Goal: Task Accomplishment & Management: Use online tool/utility

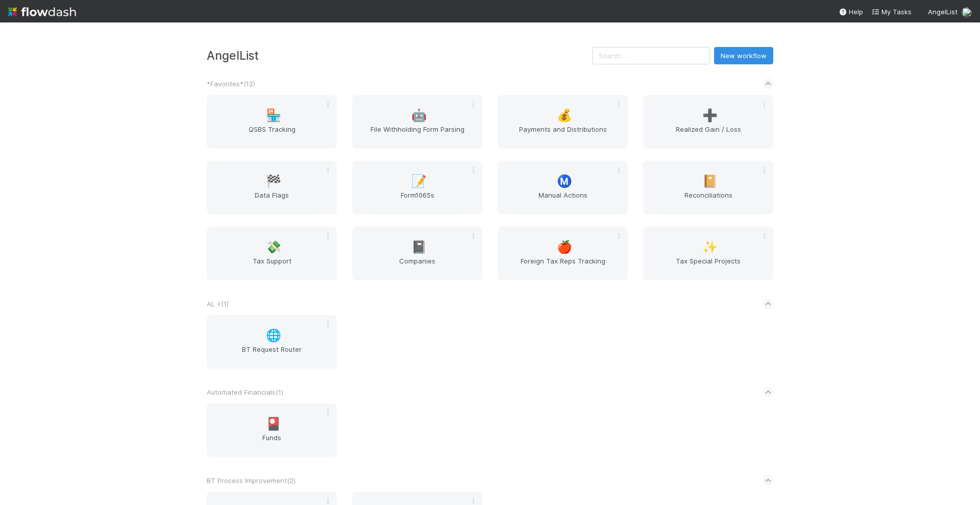
click at [885, 223] on div "AngelList New workflow *Favorites* ( 12 ) 🏪 QSBS Tracking 🤖 File Withholding Fo…" at bounding box center [490, 263] width 980 height 482
click at [266, 180] on span "🏁" at bounding box center [273, 181] width 15 height 13
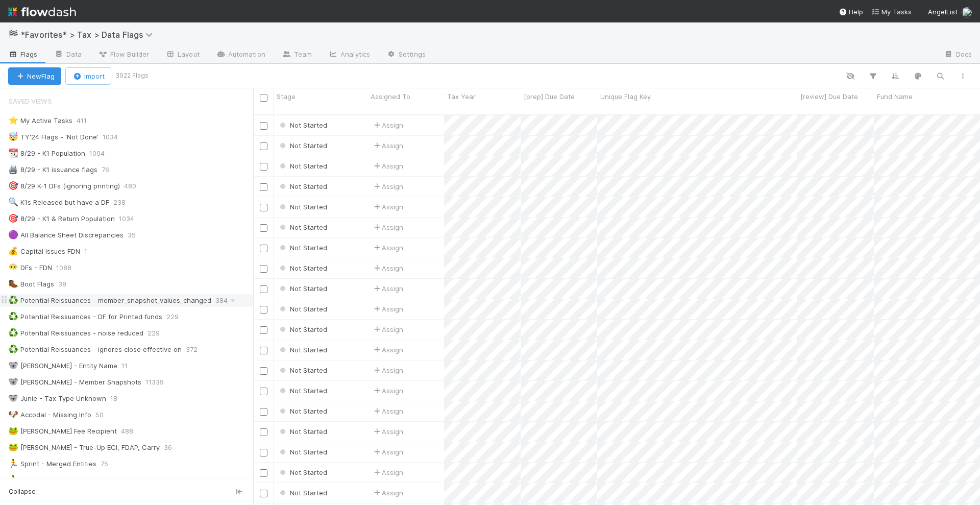
scroll to position [64, 0]
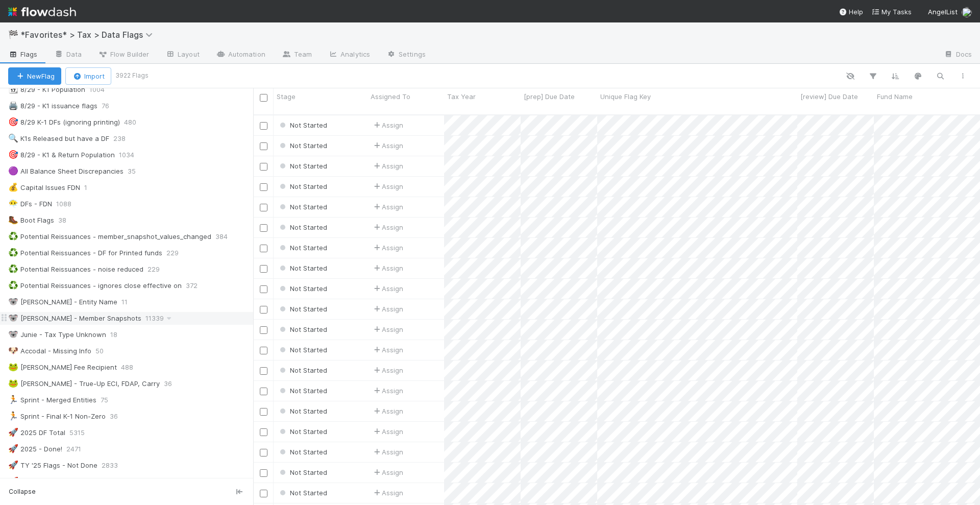
click at [80, 313] on div "🐨 Mel - Member Snapshots" at bounding box center [74, 318] width 133 height 13
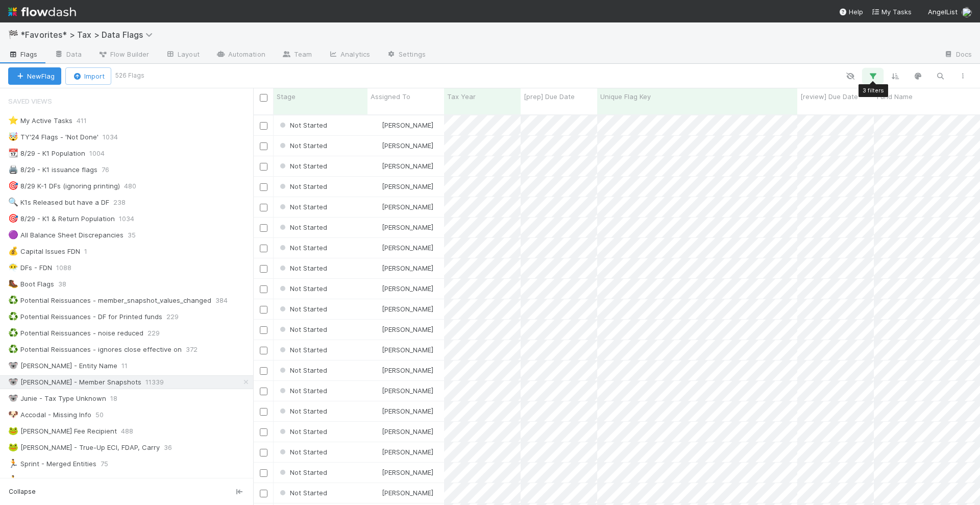
click at [868, 80] on icon "button" at bounding box center [873, 75] width 10 height 9
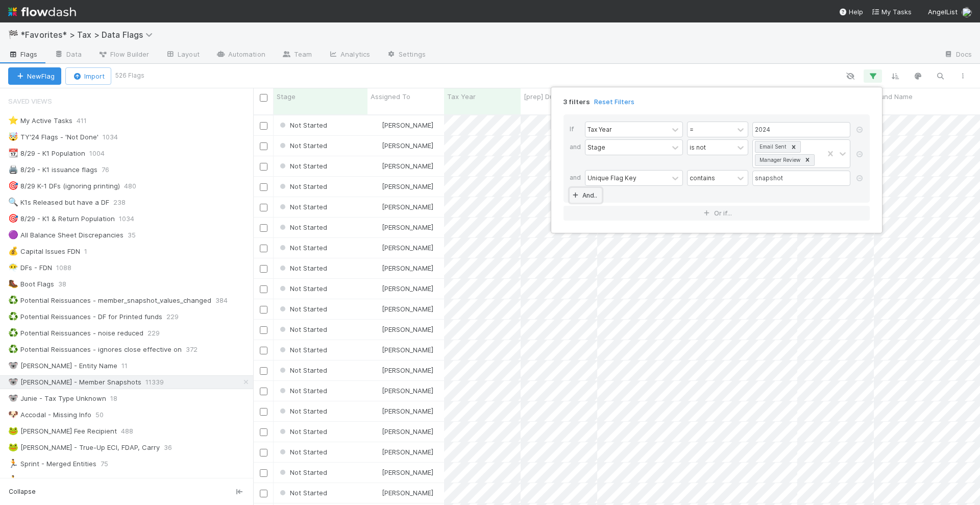
click at [593, 195] on link "And.." at bounding box center [586, 195] width 32 height 15
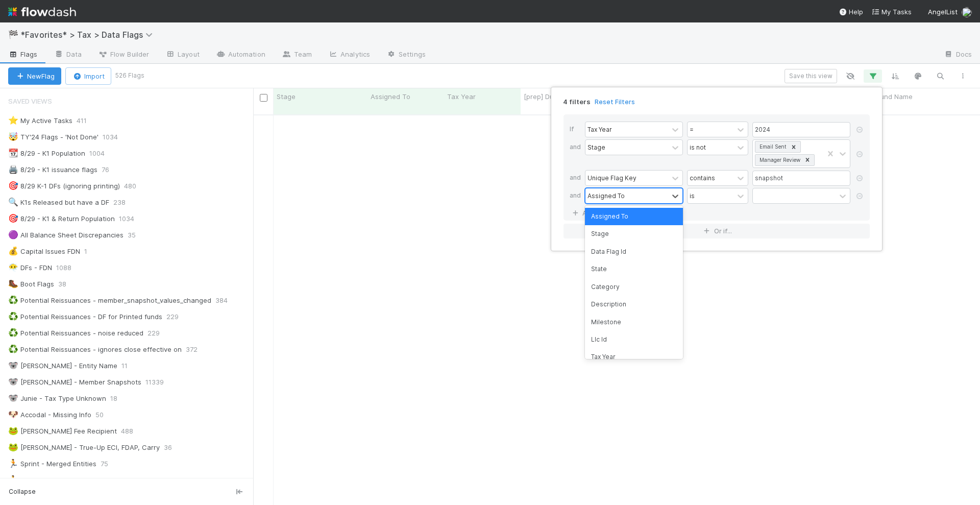
click at [622, 201] on div "Assigned To" at bounding box center [626, 195] width 83 height 15
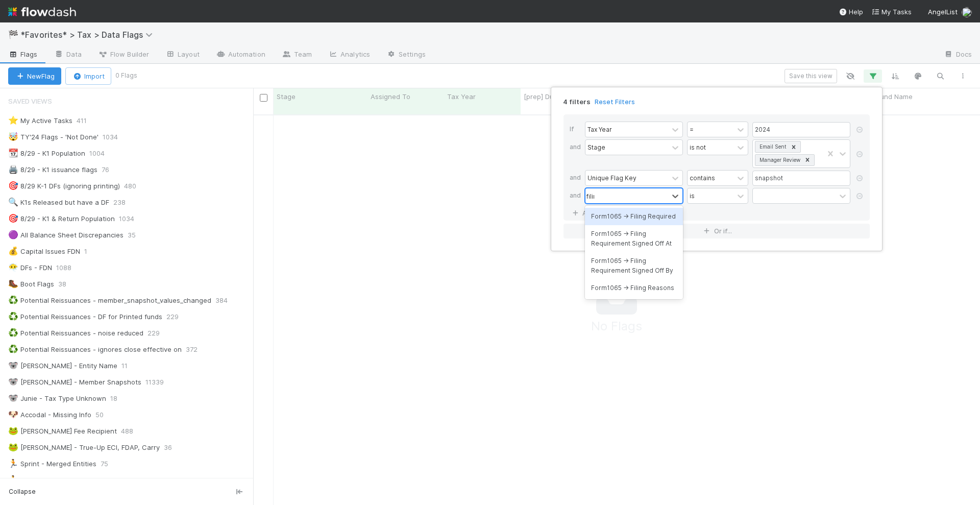
scroll to position [379, 707]
type input "filing"
click at [643, 214] on div "Form1065 -> Filing Required" at bounding box center [634, 216] width 98 height 17
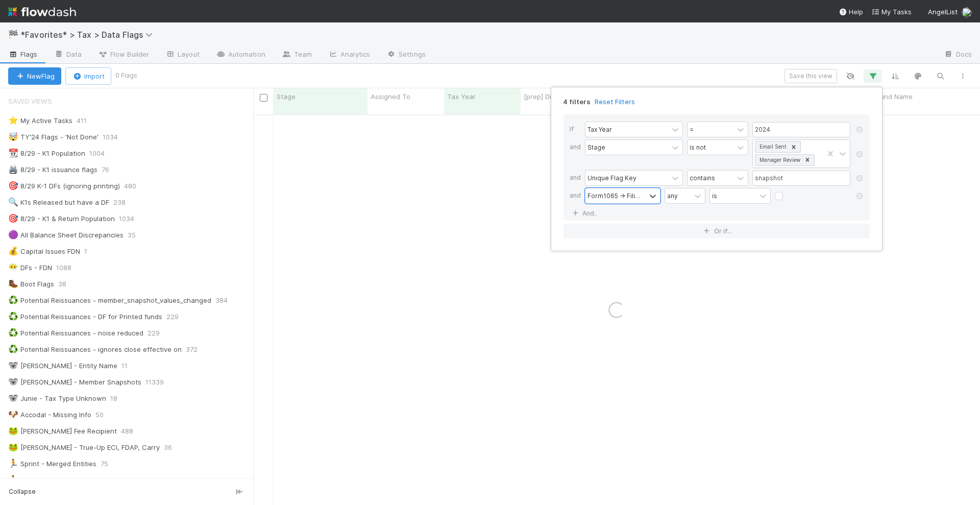
click at [787, 191] on label at bounding box center [787, 191] width 0 height 0
click at [780, 194] on input "checkbox" at bounding box center [779, 198] width 8 height 15
checkbox input "true"
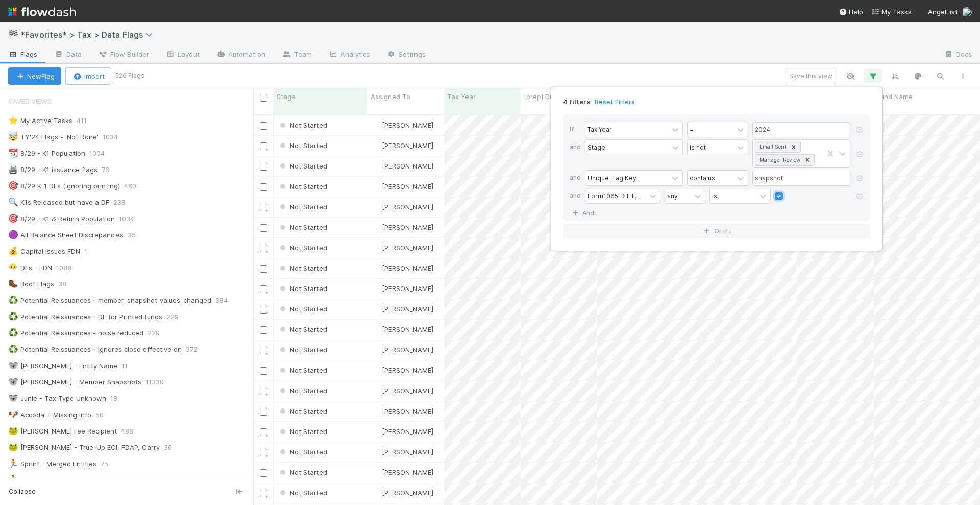
scroll to position [389, 717]
click at [664, 72] on div "4 filters Reset Filters If Tax Year = 2024 and Stage is not Email Sent Manager …" at bounding box center [490, 252] width 980 height 505
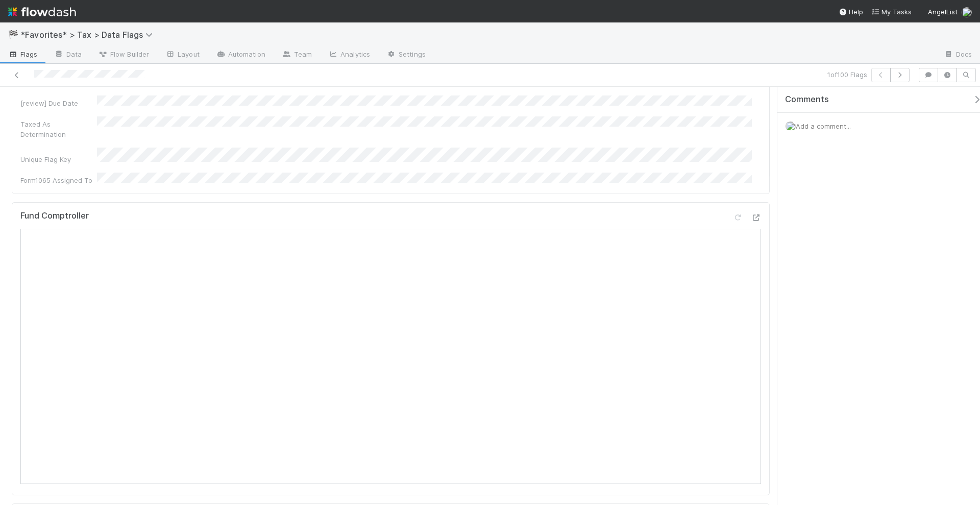
scroll to position [255, 0]
click at [15, 75] on icon at bounding box center [17, 75] width 10 height 7
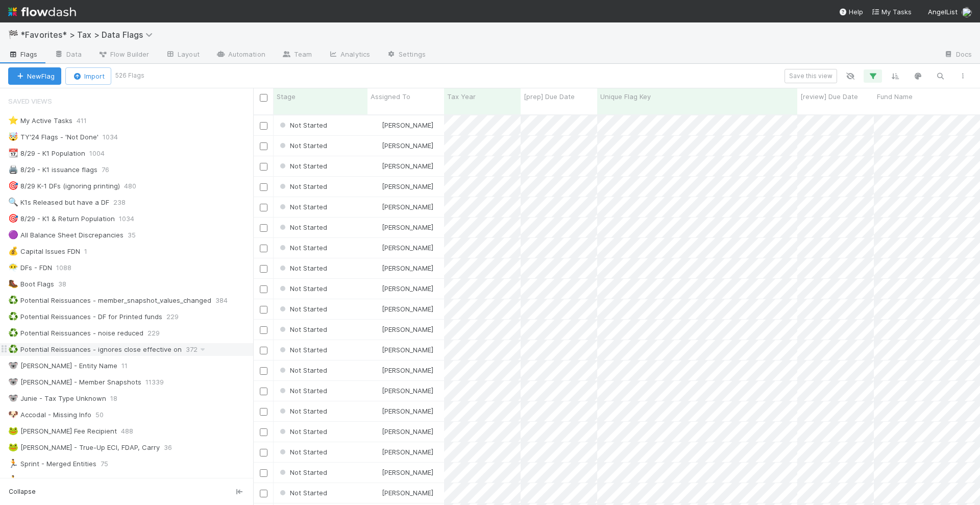
scroll to position [64, 0]
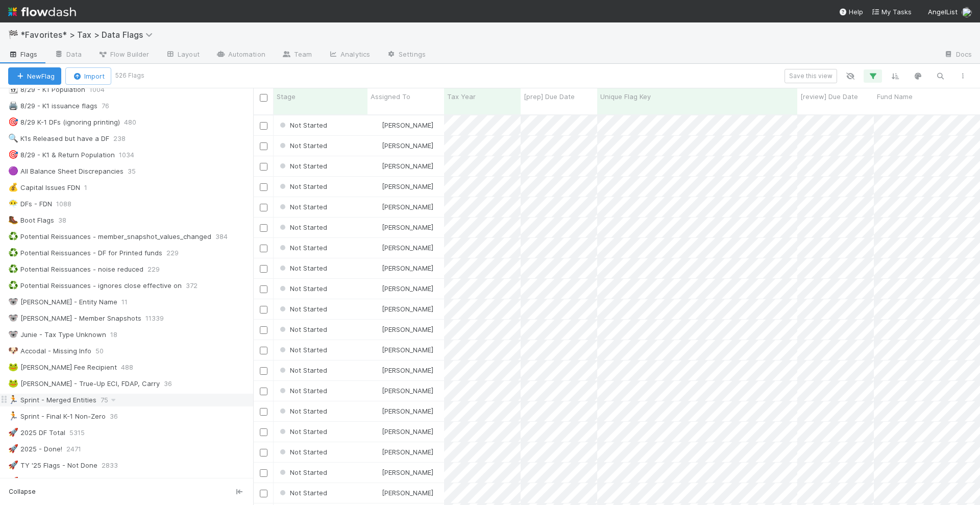
click at [45, 394] on div "🏃 Sprint - Merged Entities" at bounding box center [52, 400] width 88 height 13
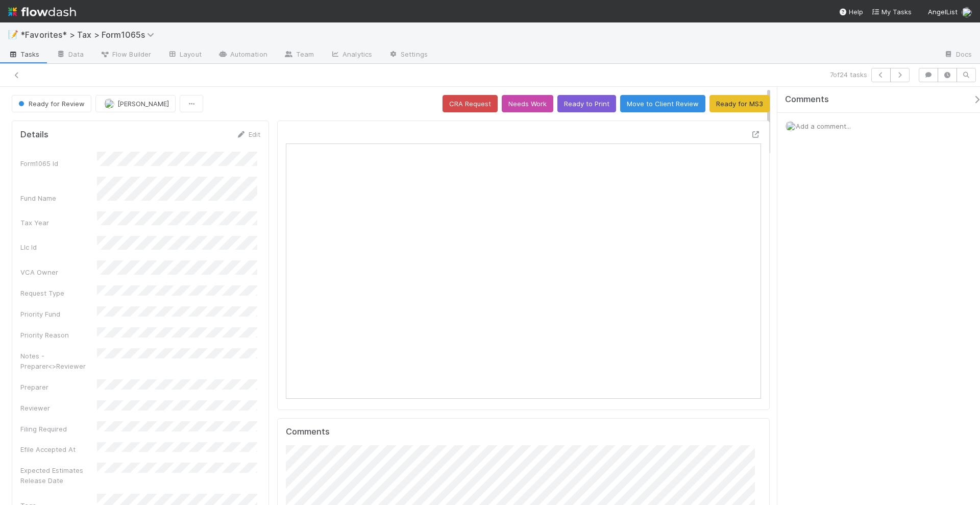
scroll to position [198, 460]
click at [901, 72] on icon "button" at bounding box center [900, 75] width 10 height 6
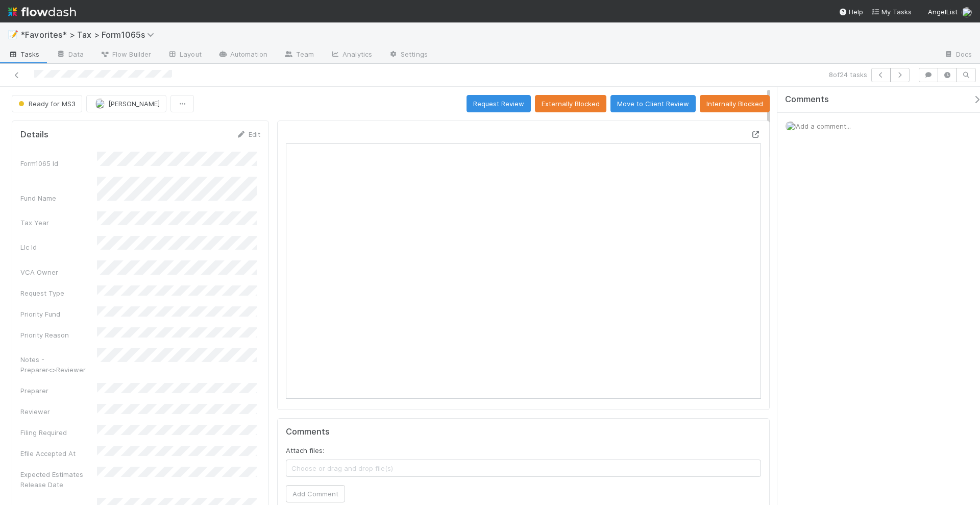
click at [751, 133] on icon at bounding box center [756, 134] width 10 height 7
